Goal: Information Seeking & Learning: Learn about a topic

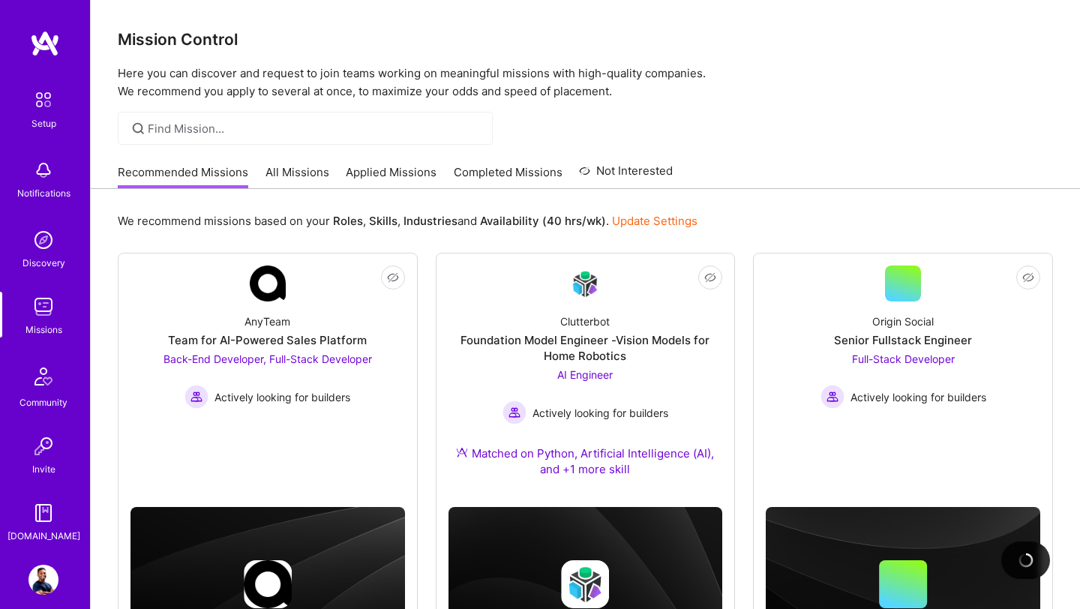
scroll to position [101, 0]
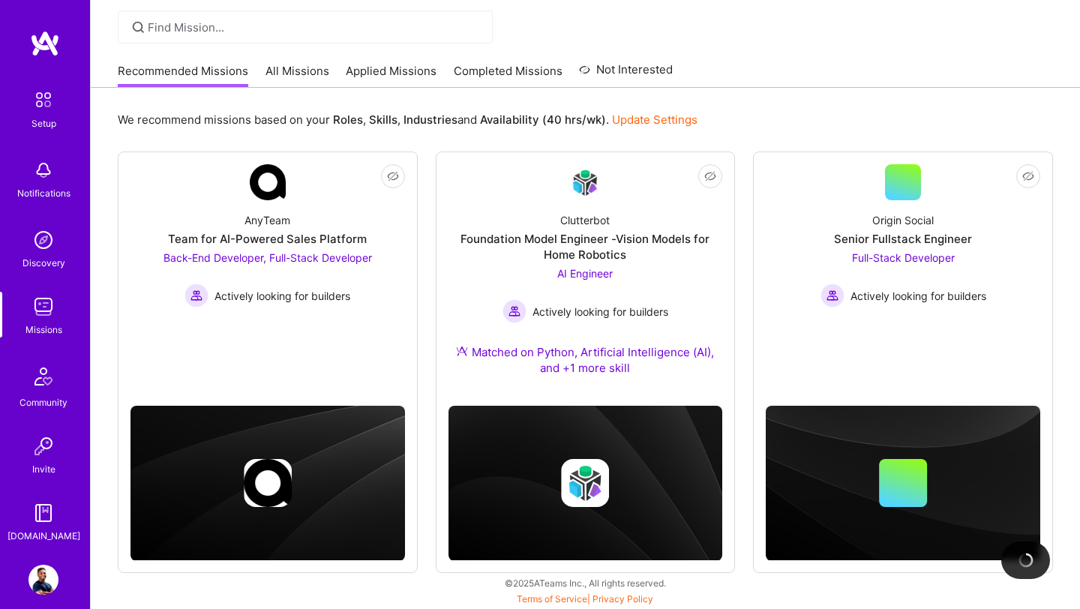
click at [481, 73] on link "Completed Missions" at bounding box center [508, 75] width 109 height 25
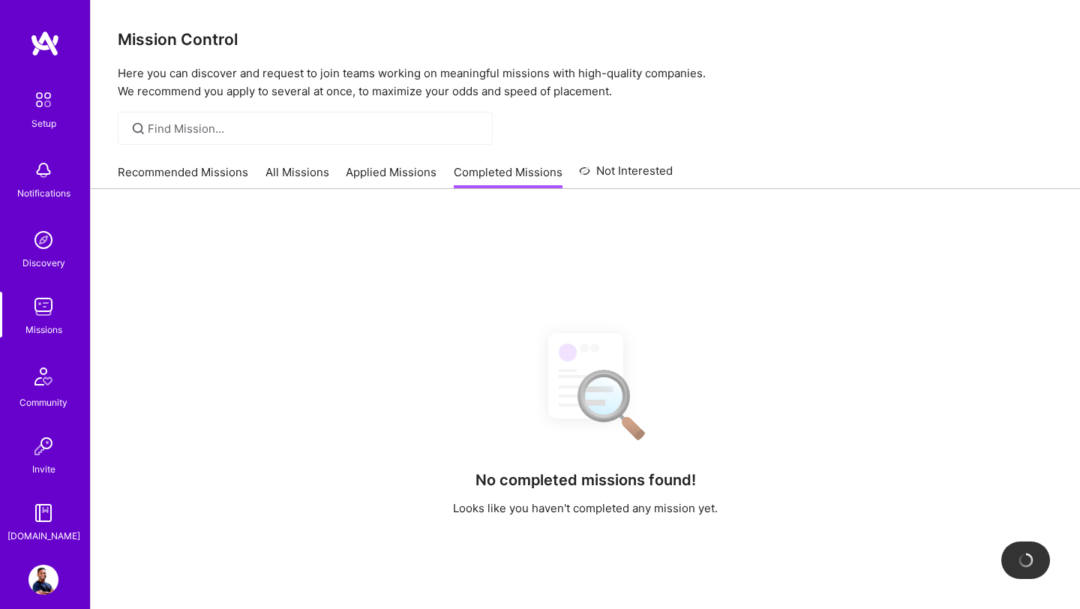
click at [304, 181] on link "All Missions" at bounding box center [297, 176] width 64 height 25
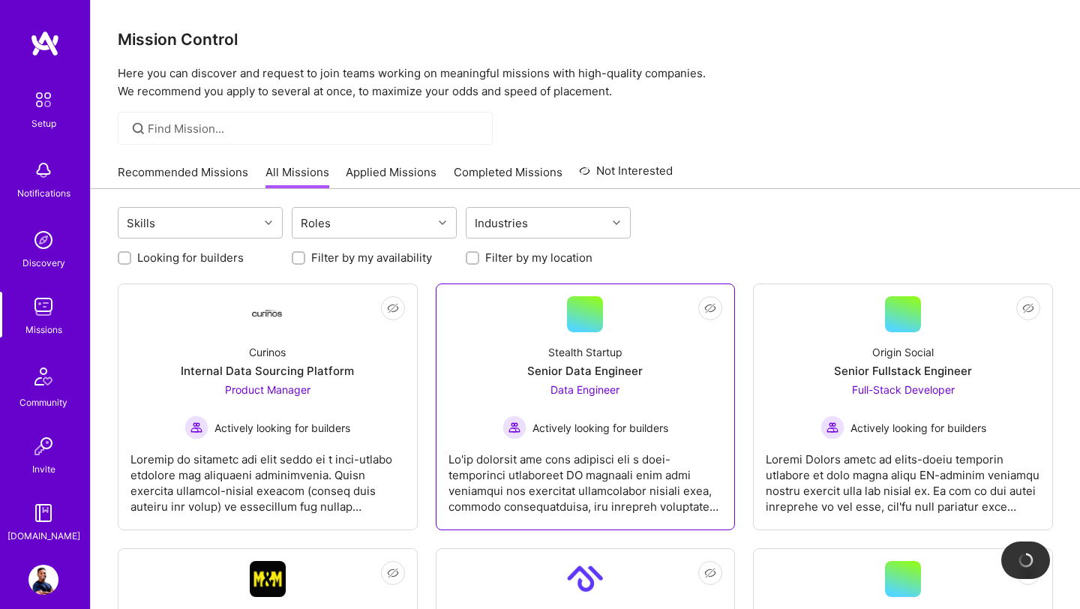
click at [565, 371] on div "Senior Data Engineer" at bounding box center [584, 371] width 115 height 16
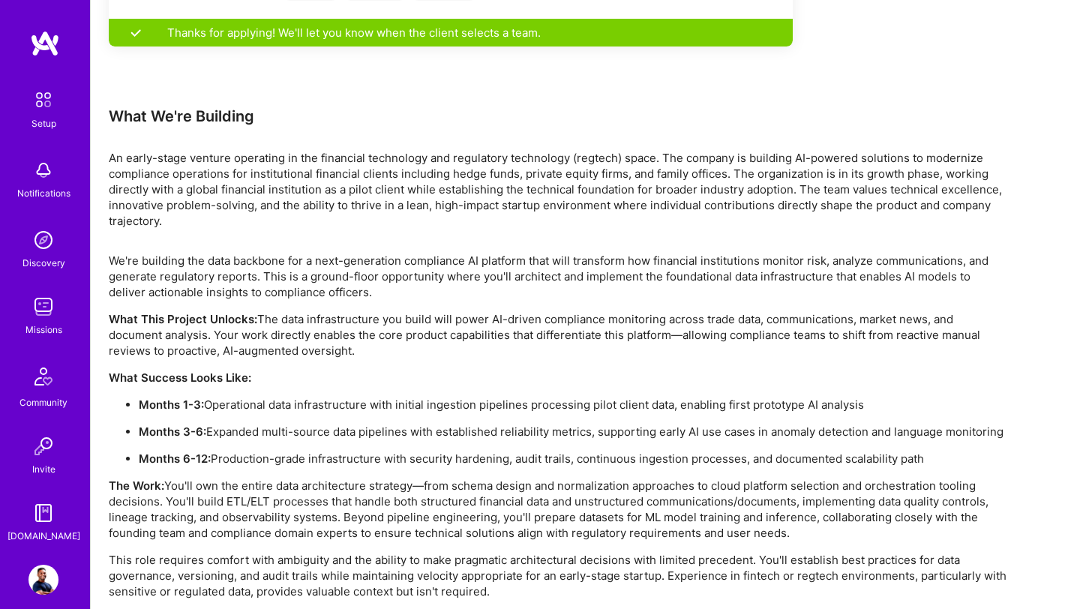
scroll to position [969, 0]
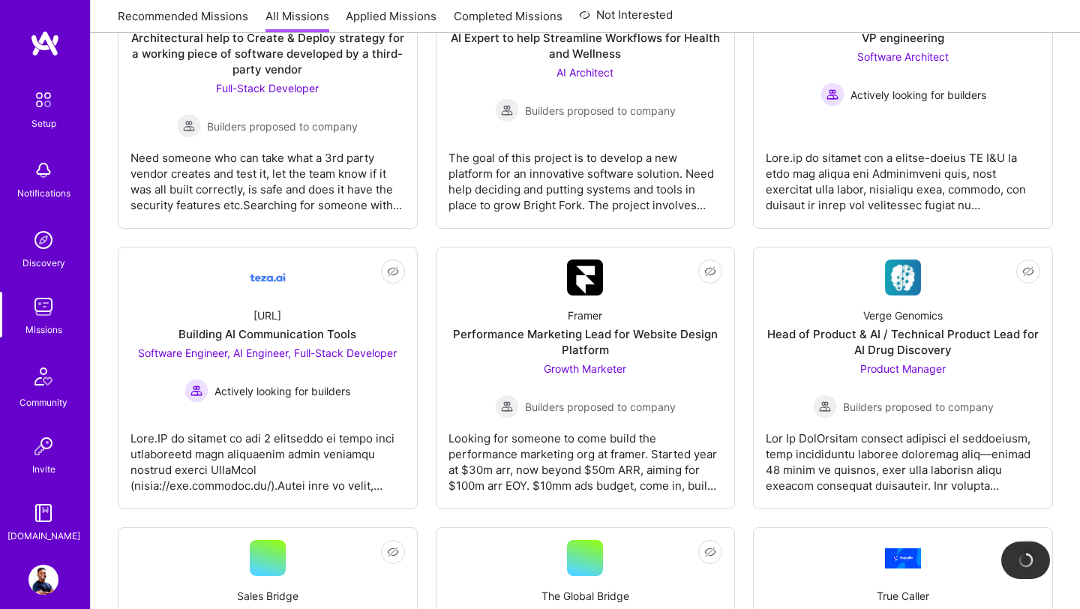
scroll to position [2843, 0]
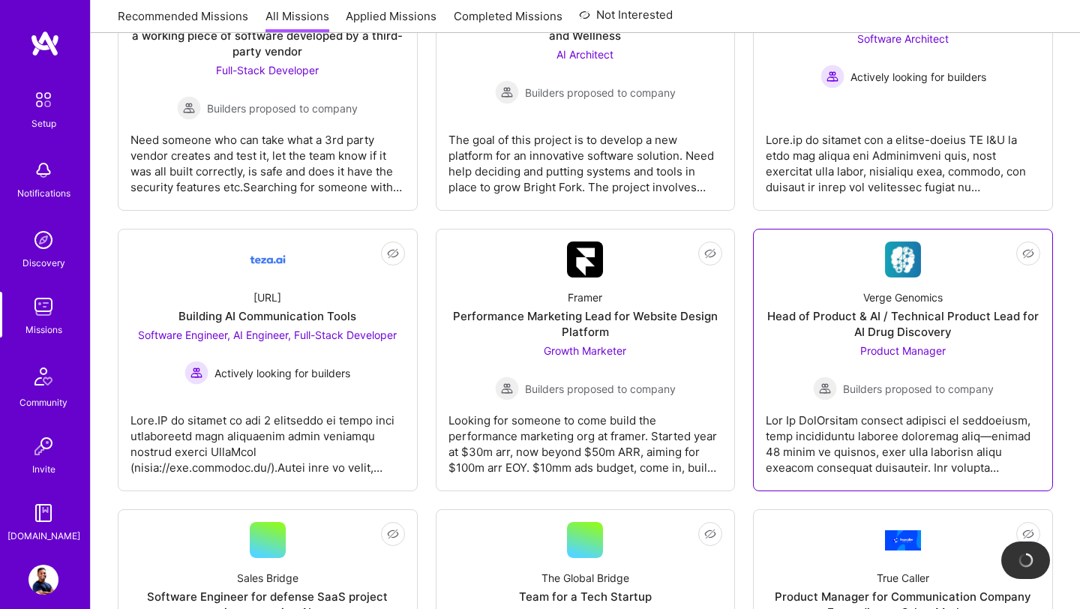
click at [899, 280] on div "Verge Genomics Head of Product & AI / Technical Product Lead for AI Drug Discov…" at bounding box center [902, 338] width 274 height 123
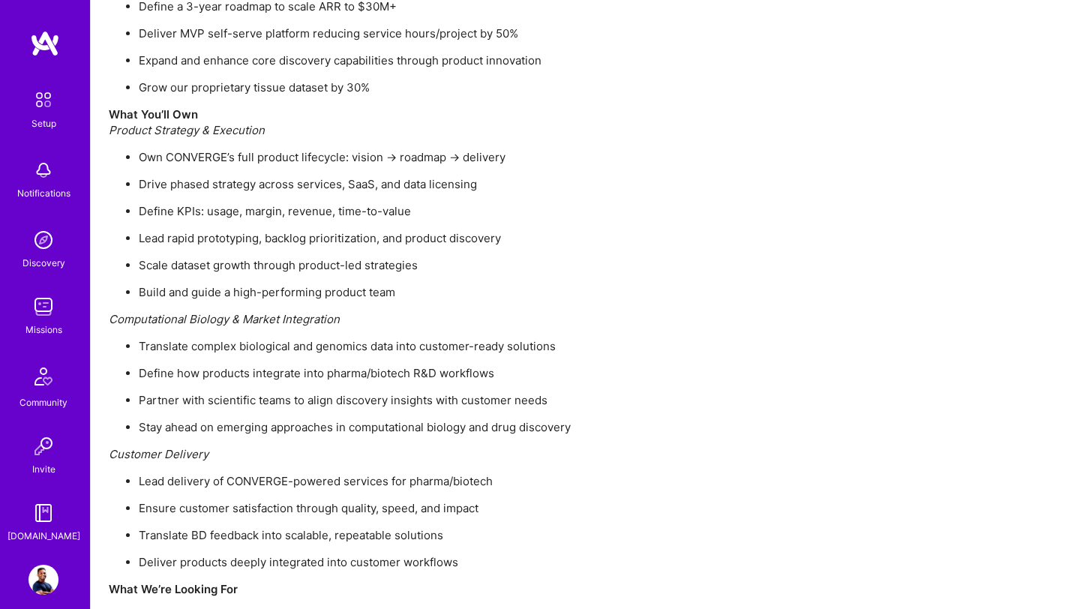
scroll to position [1782, 0]
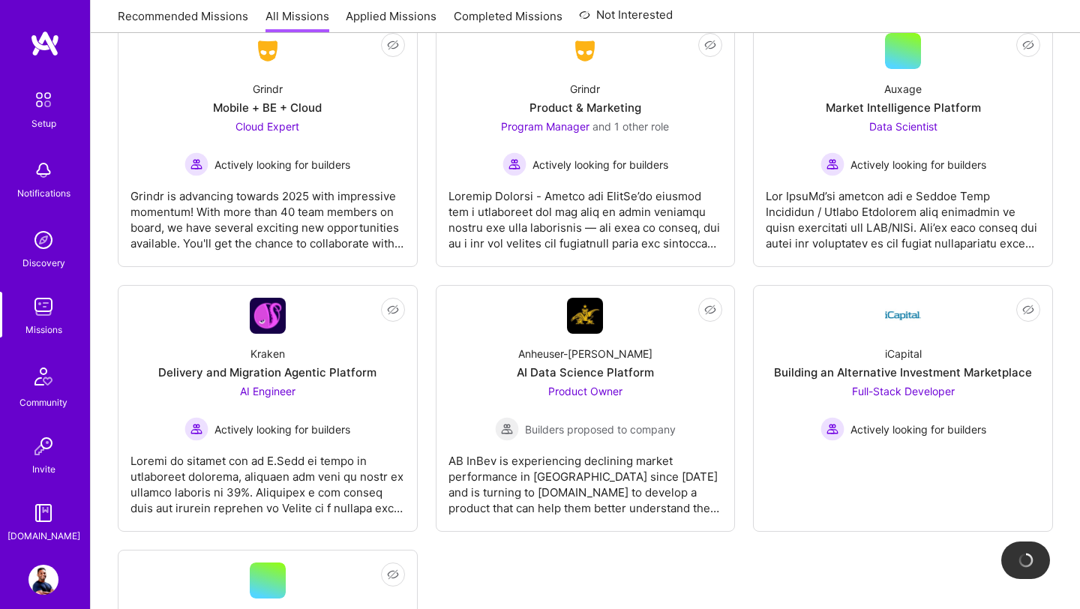
scroll to position [4159, 0]
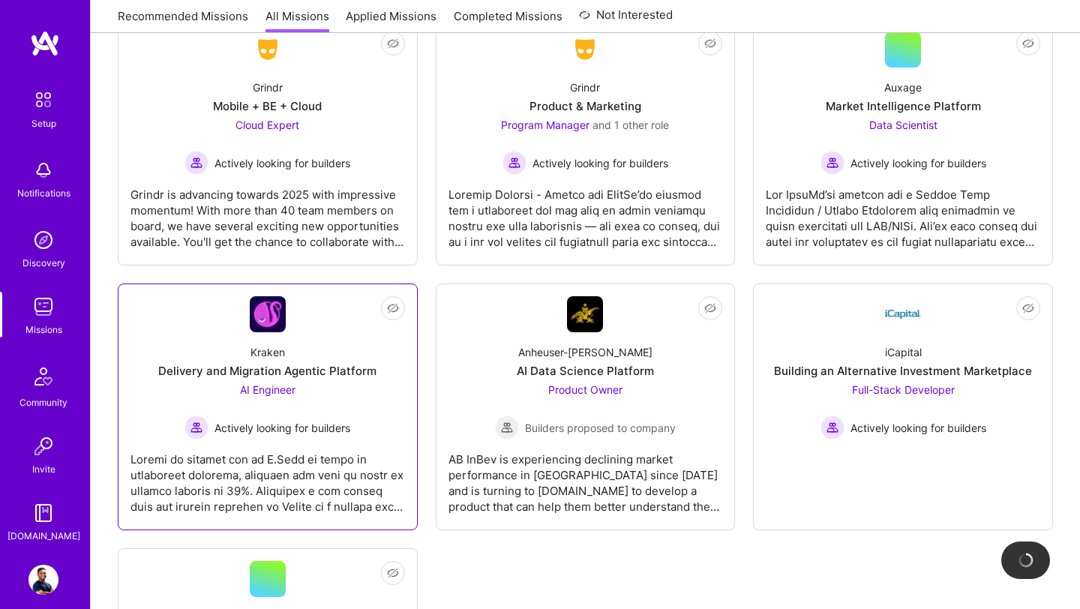
click at [307, 446] on div at bounding box center [267, 476] width 274 height 75
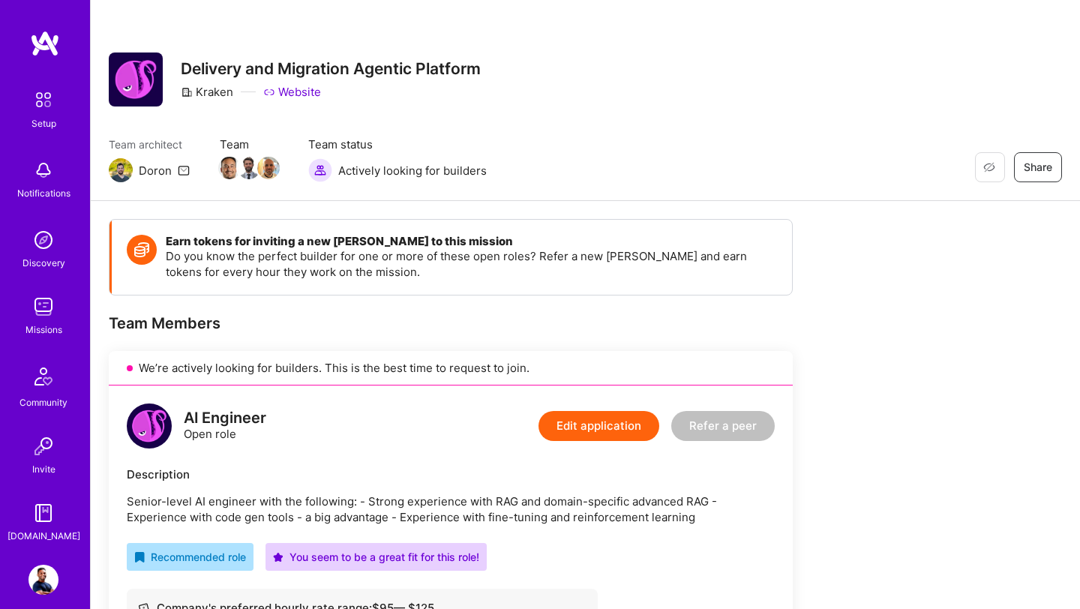
click at [43, 584] on img at bounding box center [43, 580] width 30 height 30
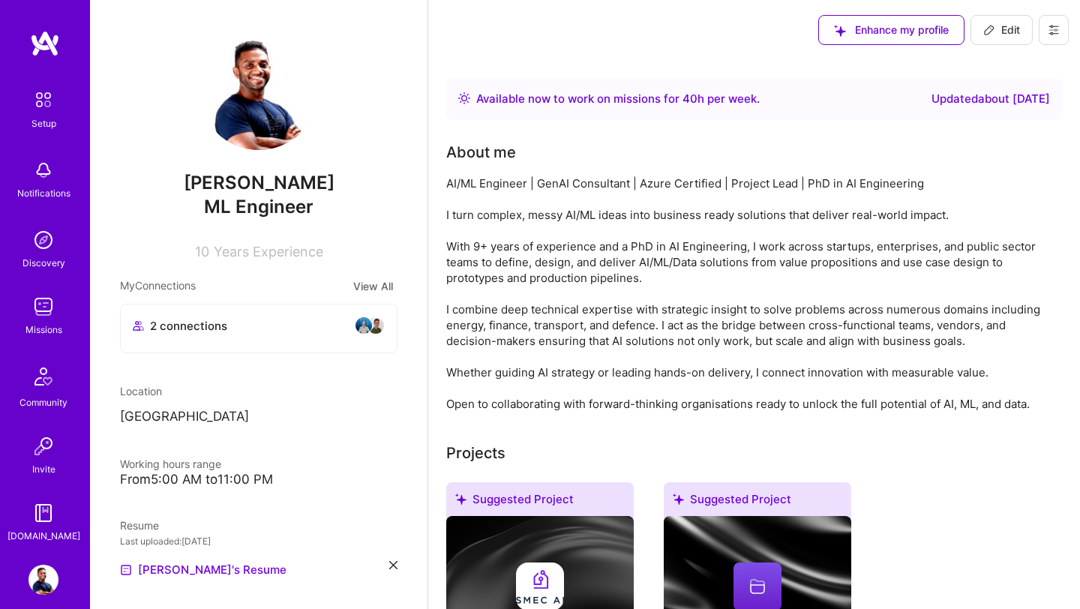
click at [40, 31] on img at bounding box center [45, 43] width 30 height 27
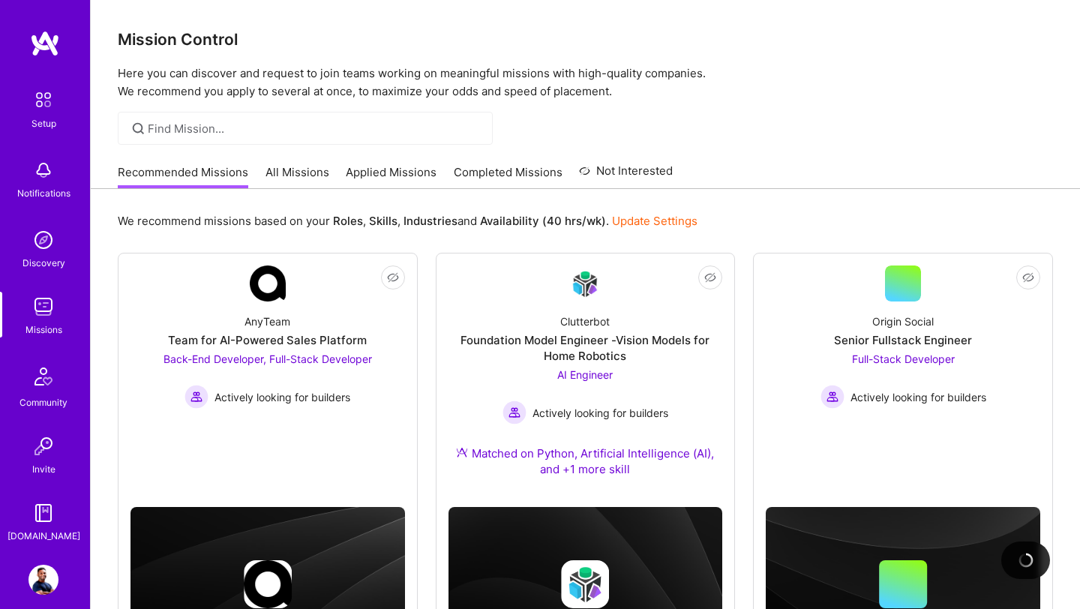
click at [304, 169] on link "All Missions" at bounding box center [297, 176] width 64 height 25
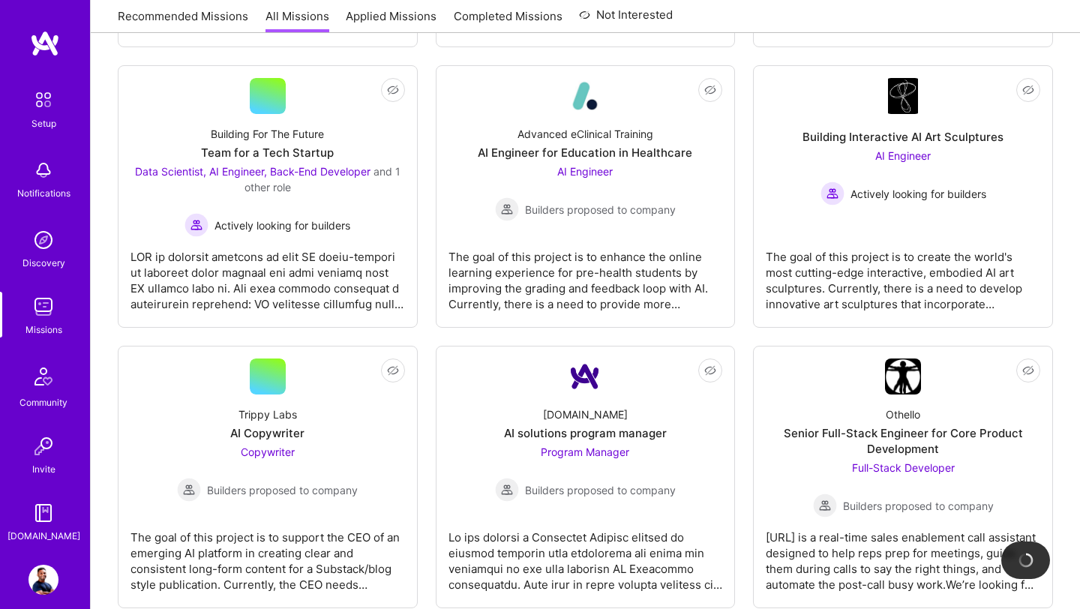
scroll to position [1871, 0]
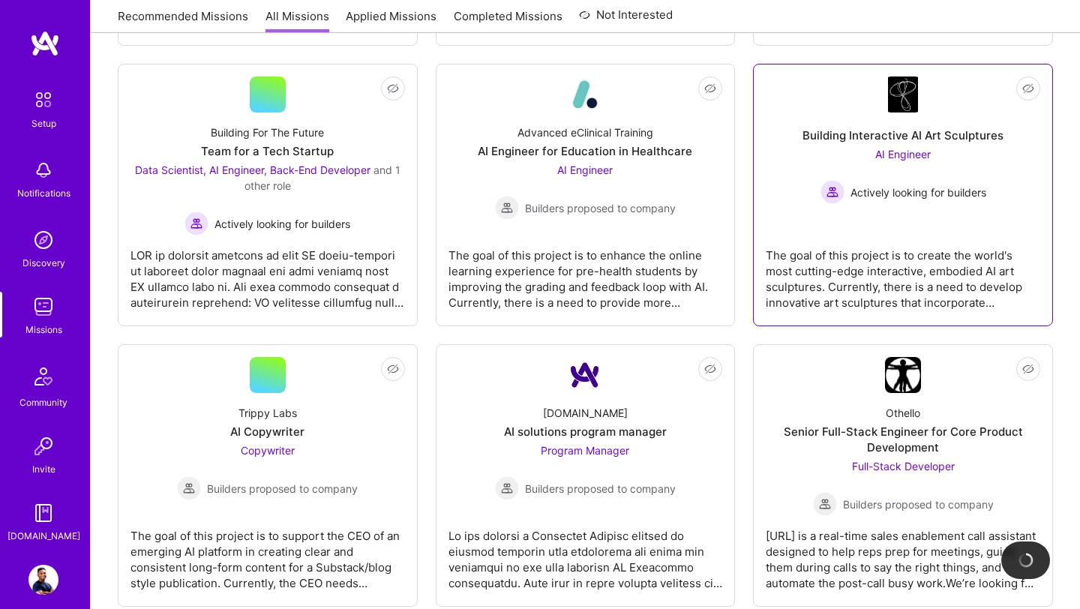
click at [948, 161] on div "AI Engineer Actively looking for builders" at bounding box center [903, 175] width 166 height 58
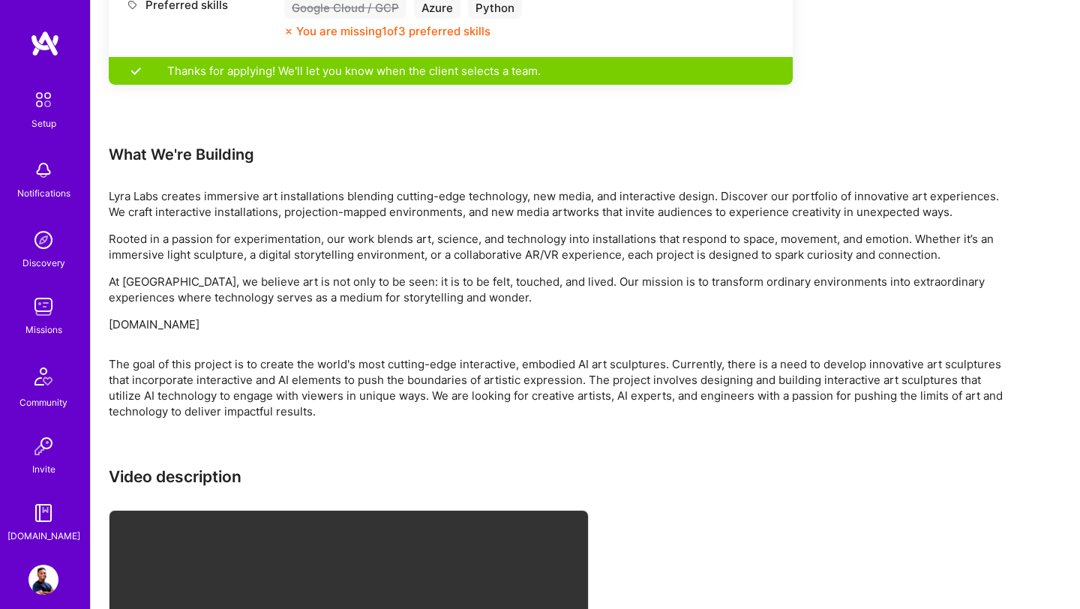
scroll to position [1093, 0]
